Goal: Task Accomplishment & Management: Manage account settings

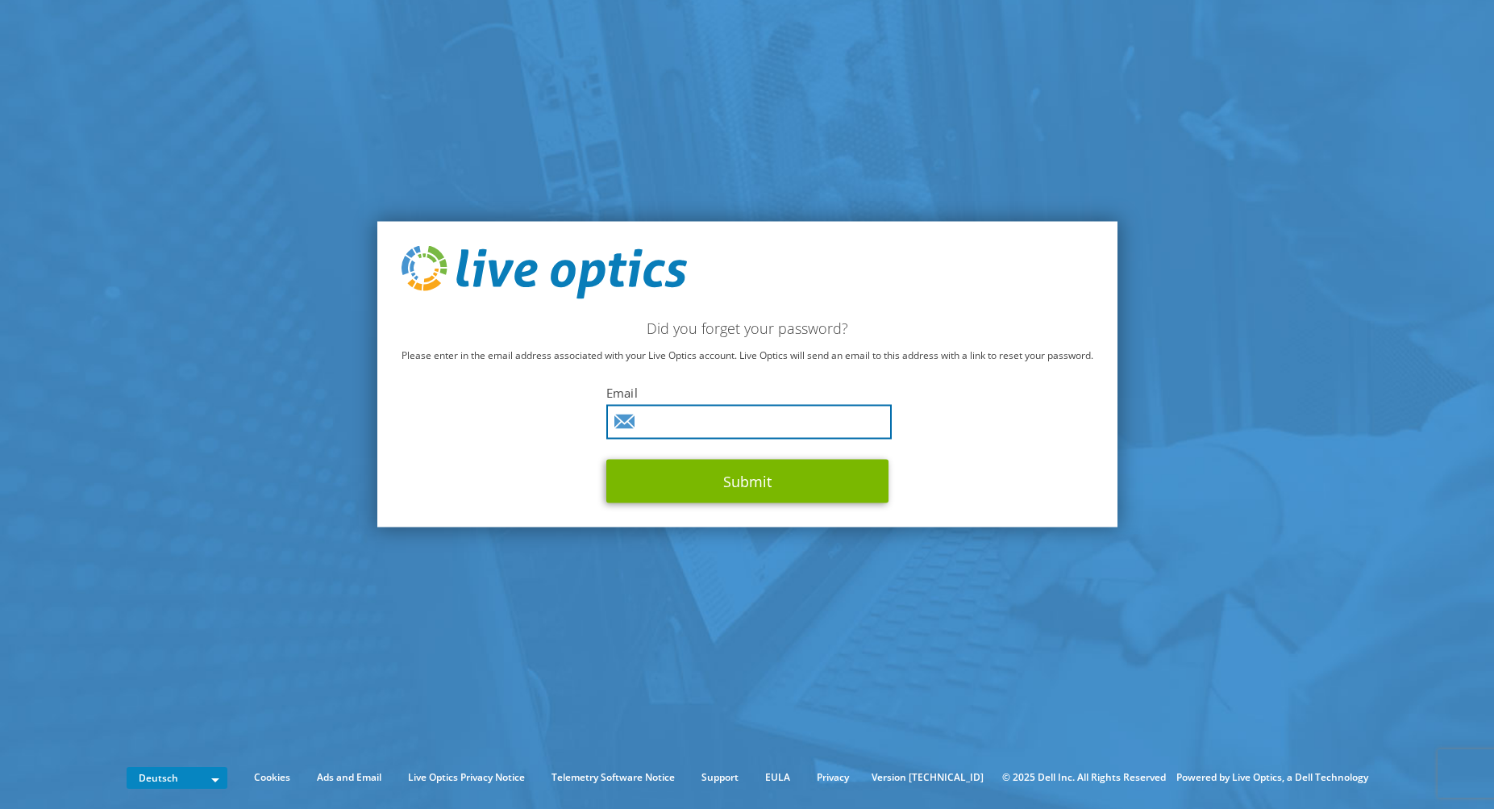
click at [732, 425] on input "text" at bounding box center [748, 421] width 285 height 35
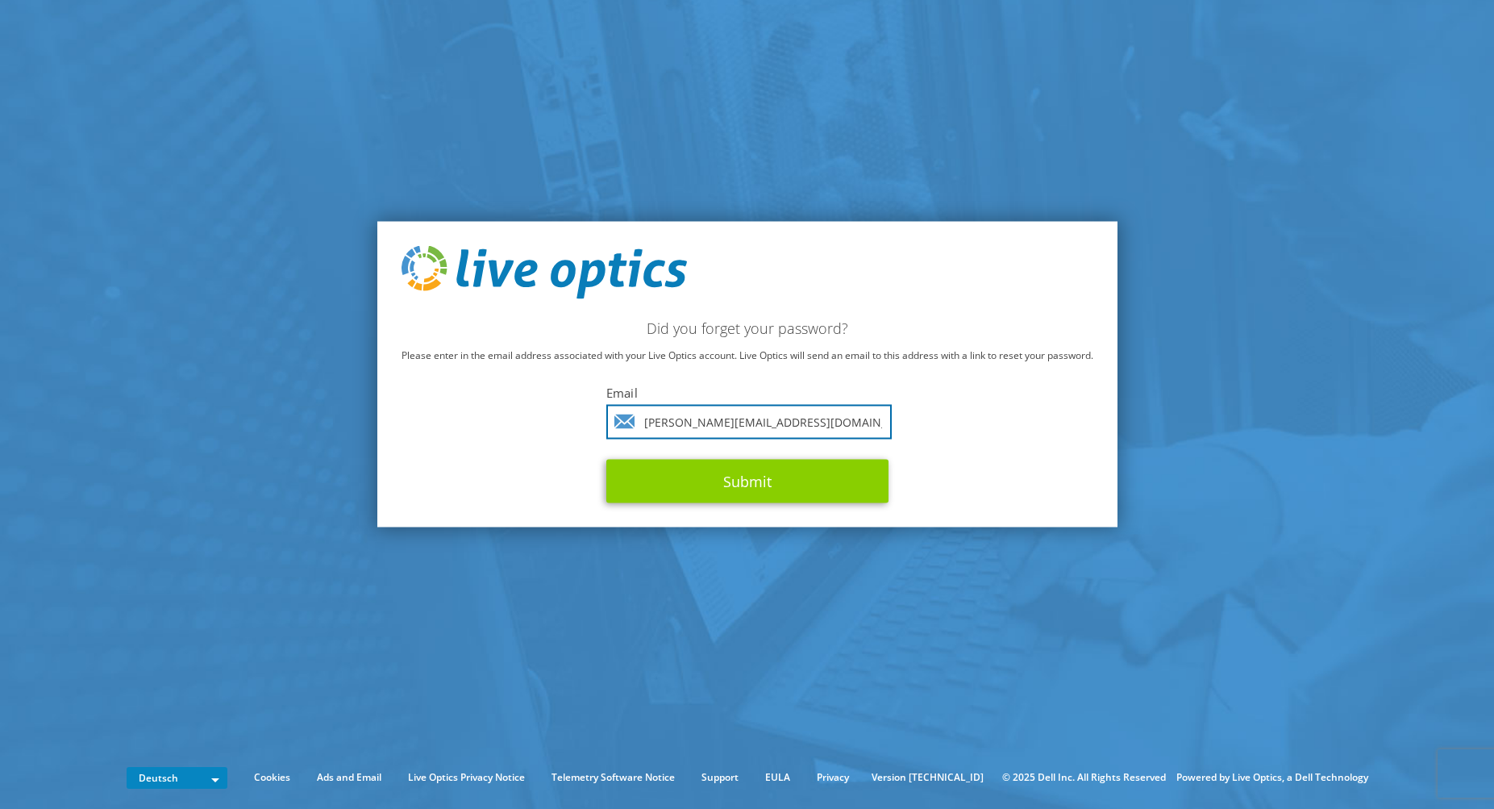
type input "[PERSON_NAME][EMAIL_ADDRESS][DOMAIN_NAME]"
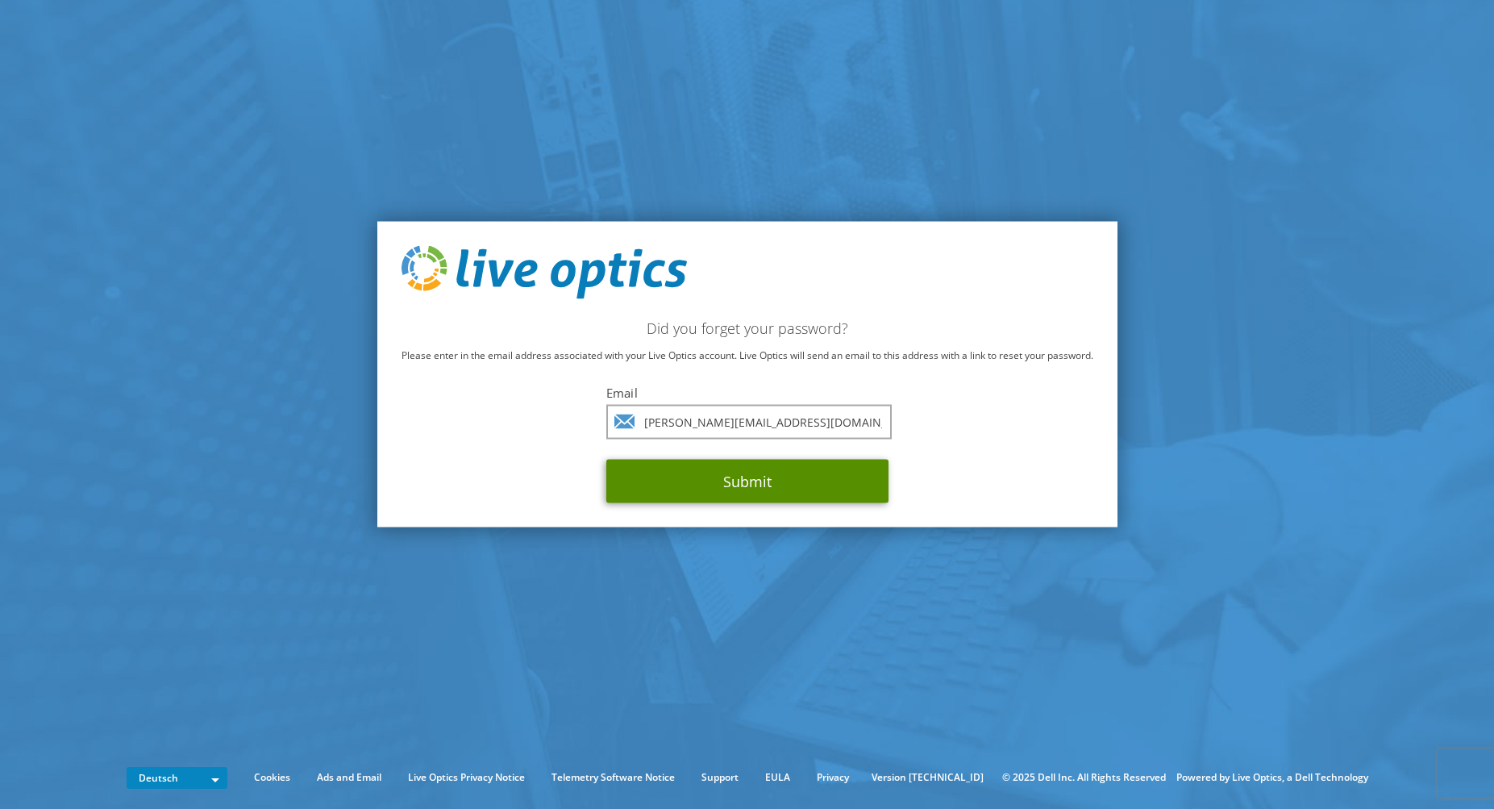
click at [747, 481] on button "Submit" at bounding box center [747, 481] width 282 height 44
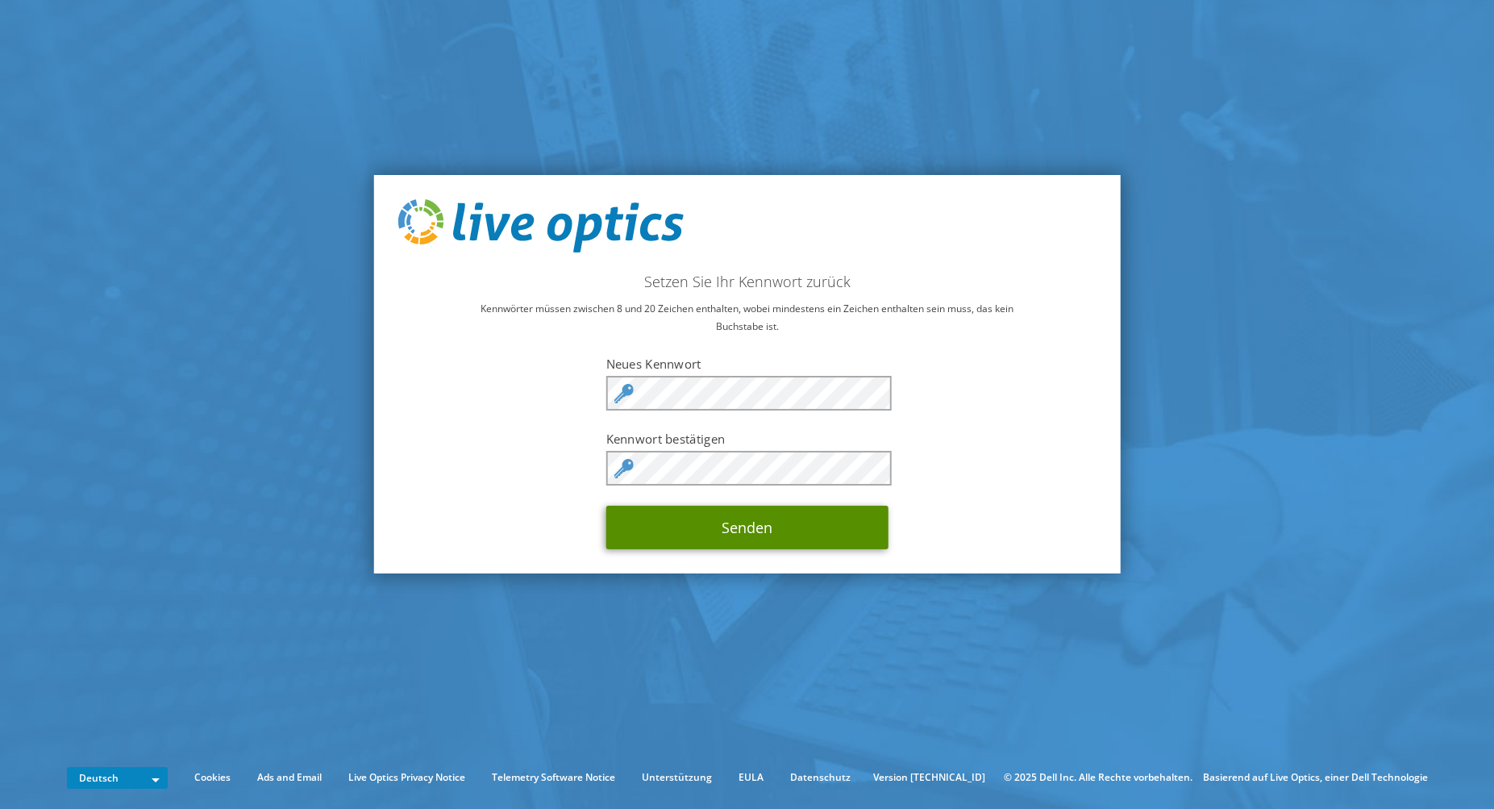
click at [803, 521] on button "Senden" at bounding box center [747, 528] width 282 height 44
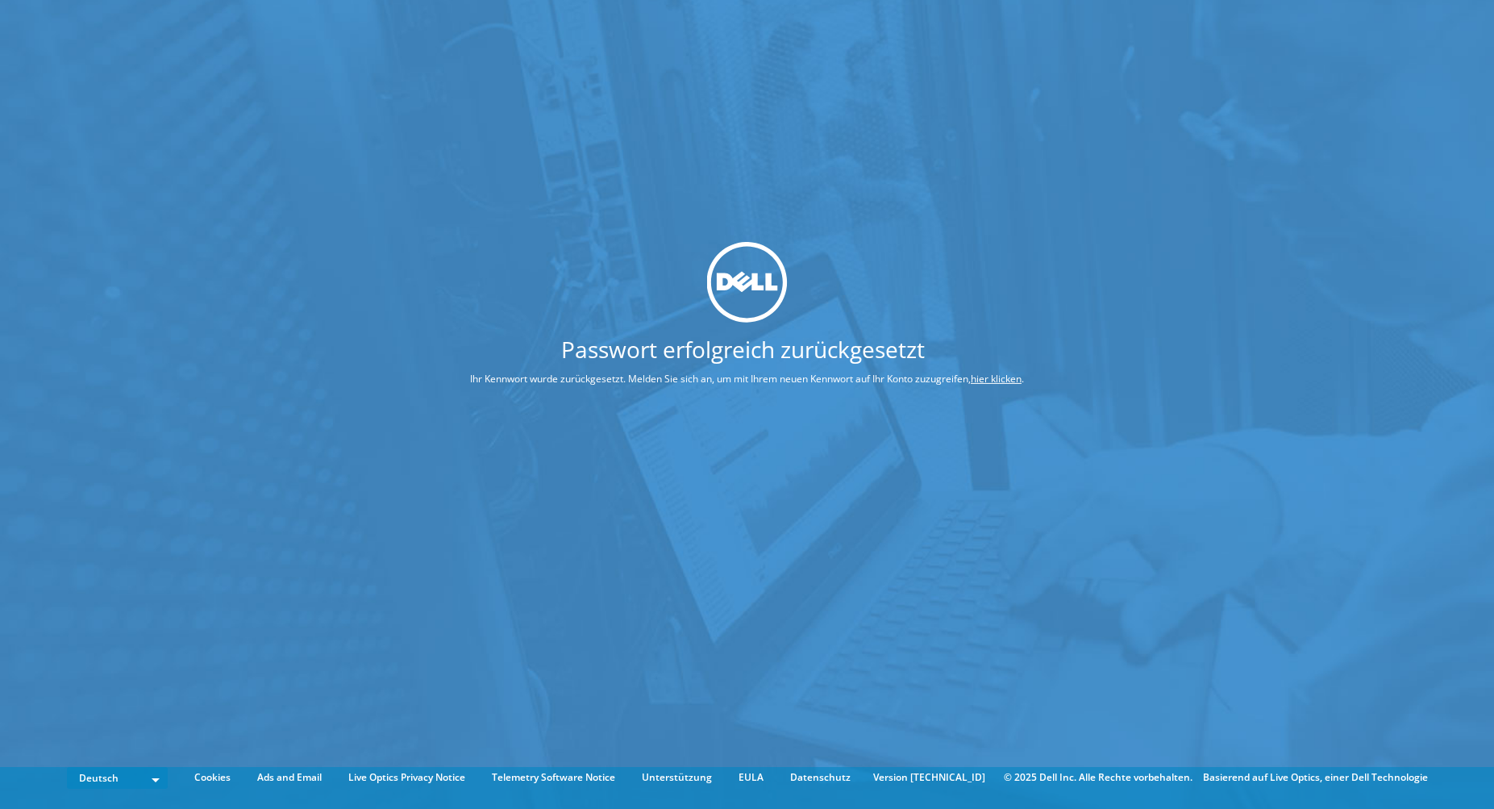
click at [1008, 376] on link "hier klicken" at bounding box center [996, 379] width 51 height 14
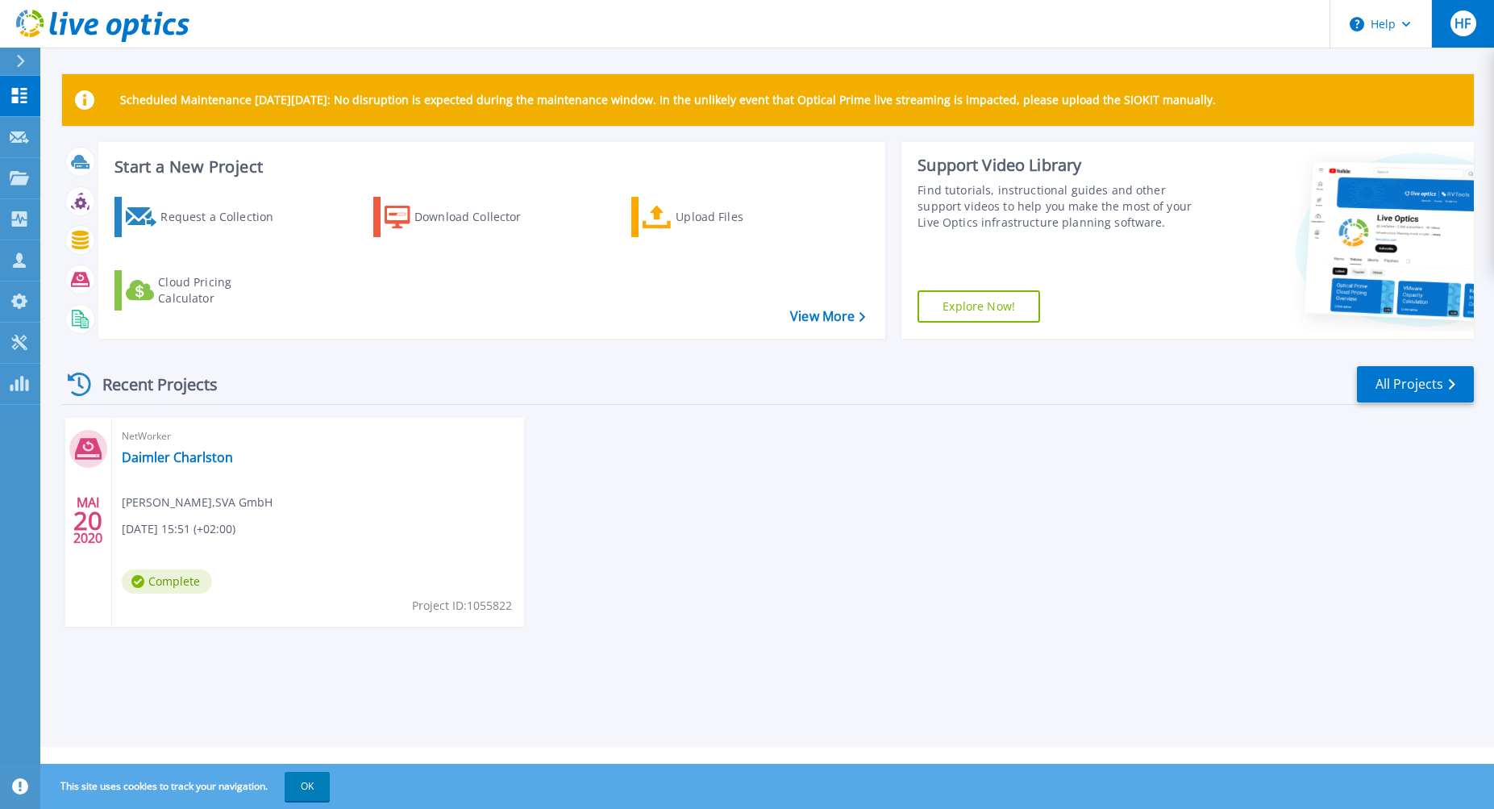
click at [1460, 17] on span "HF" at bounding box center [1463, 23] width 16 height 13
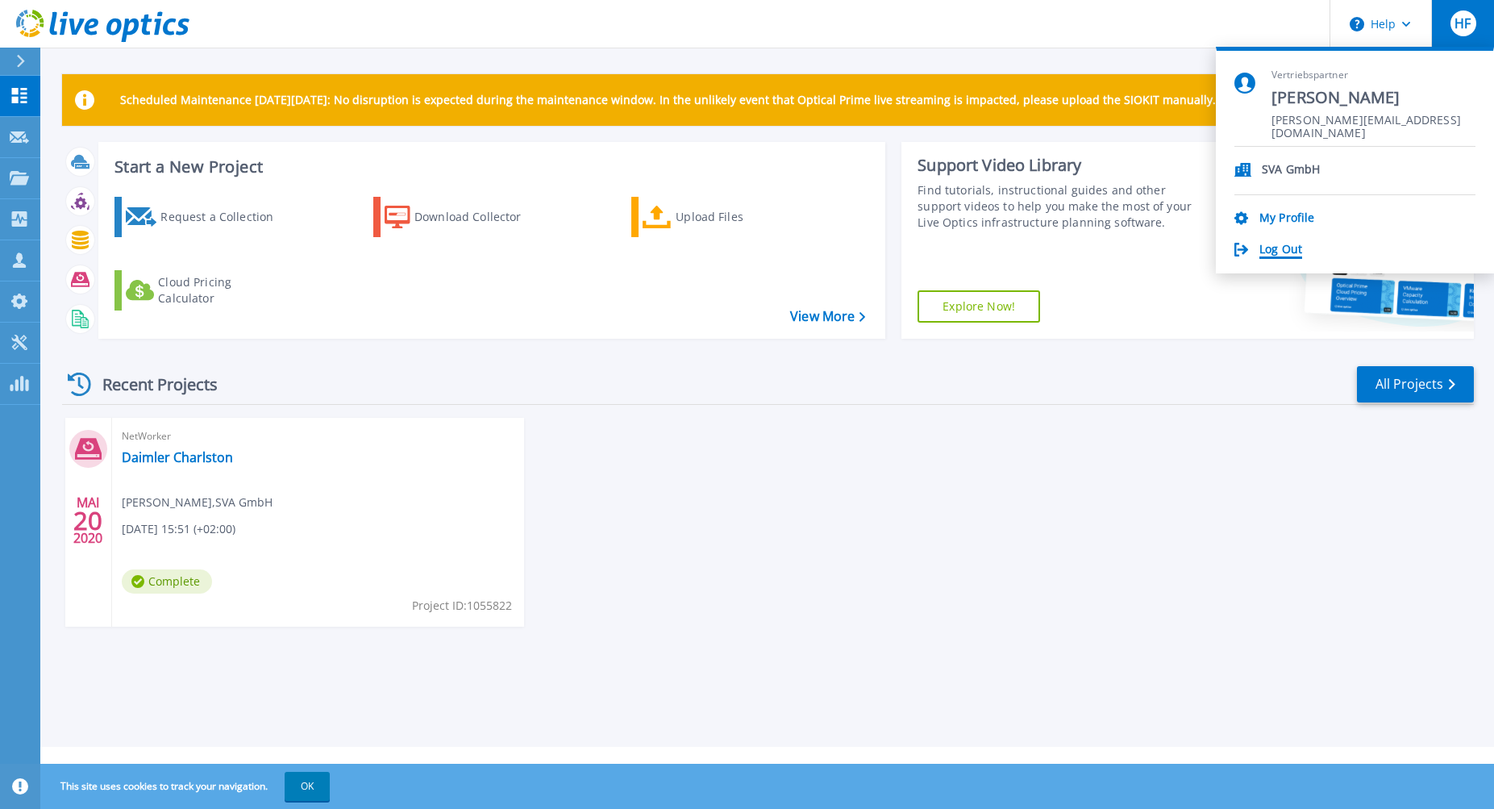
click at [1288, 251] on link "Log Out" at bounding box center [1280, 250] width 43 height 15
